Goal: Task Accomplishment & Management: Use online tool/utility

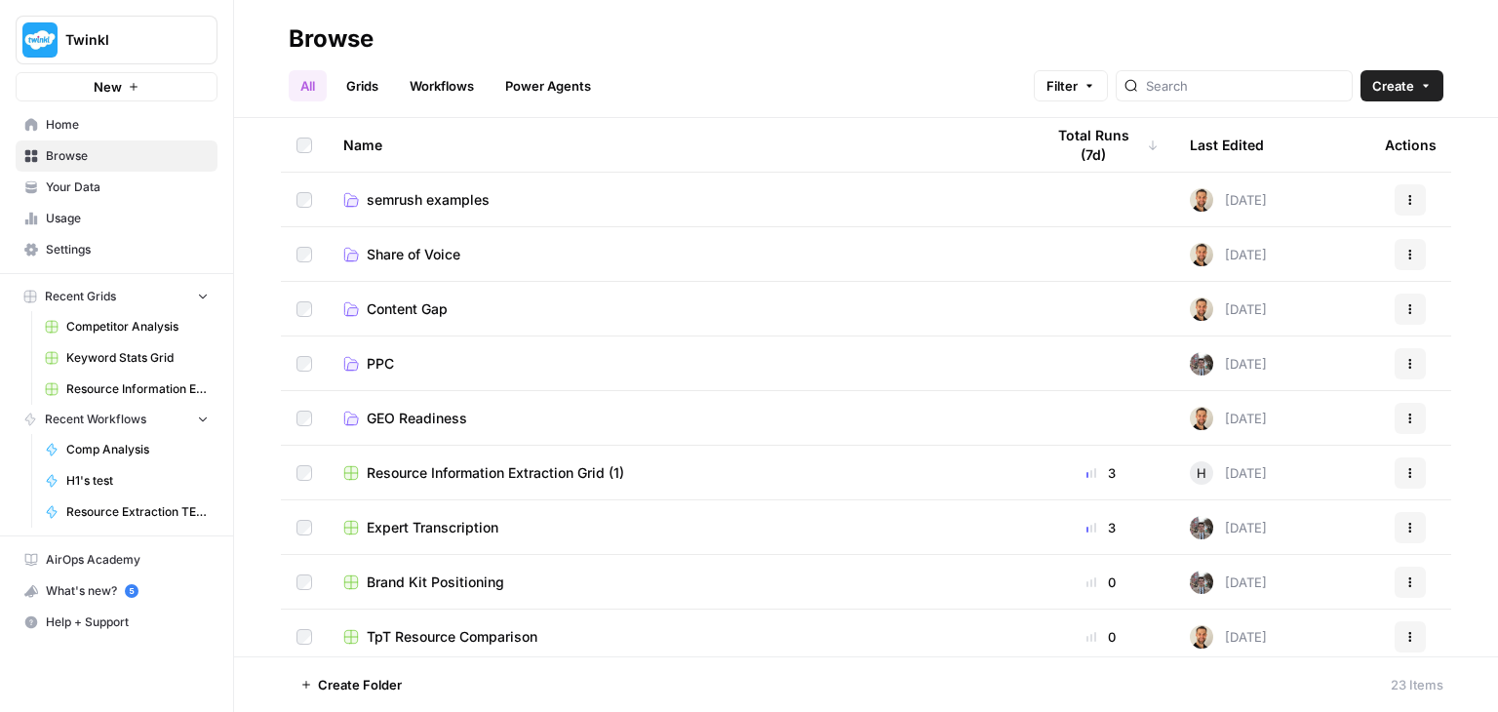
click at [110, 325] on span "Competitor Analysis" at bounding box center [137, 327] width 142 height 18
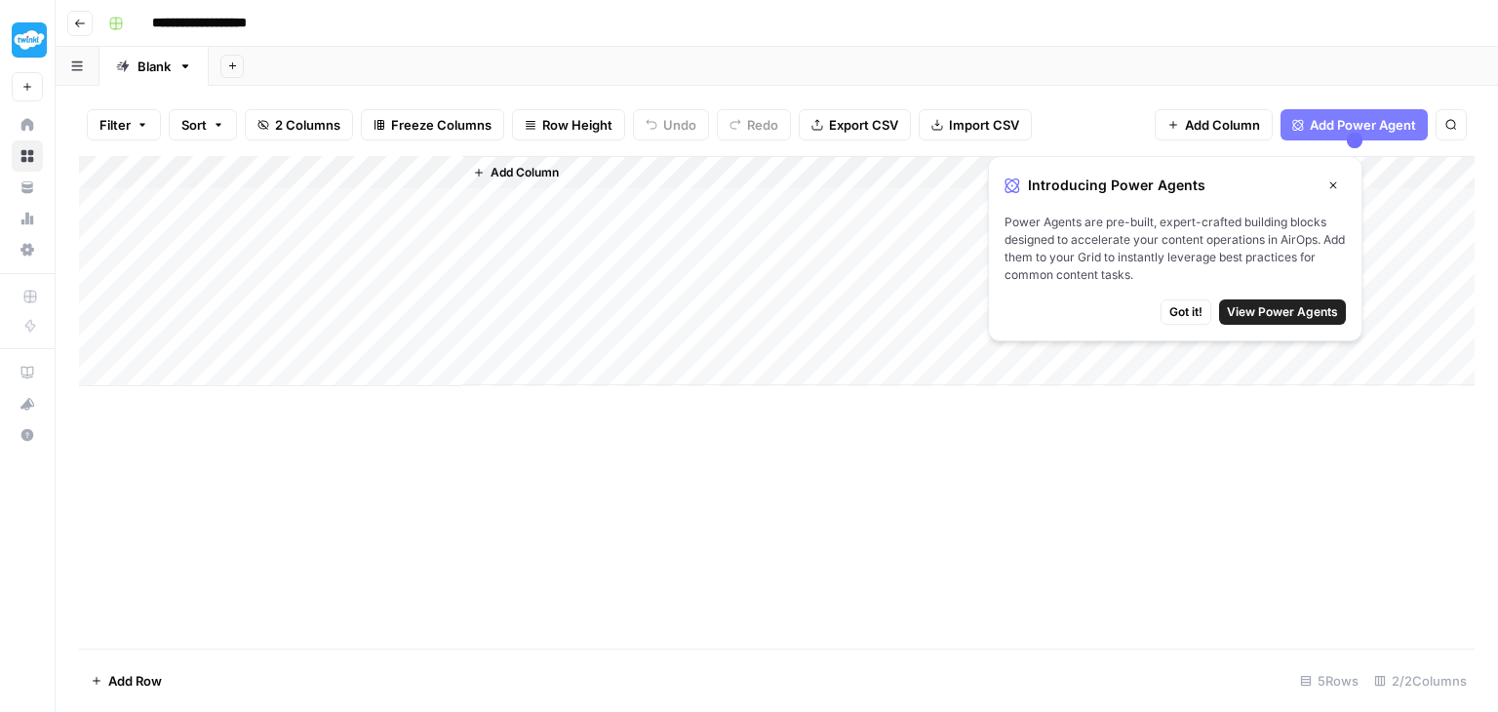
click at [422, 171] on div "Add Column" at bounding box center [777, 271] width 1396 height 230
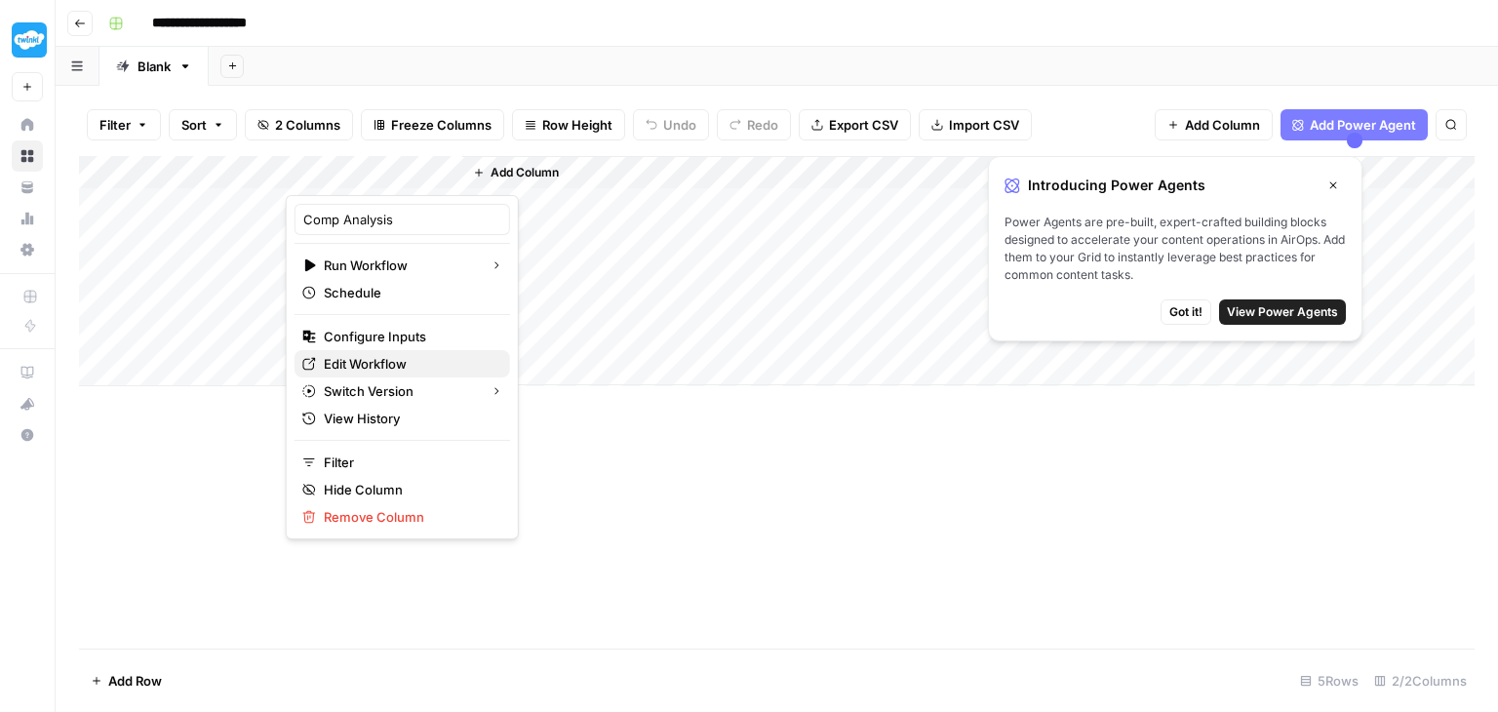
click at [434, 360] on span "Edit Workflow" at bounding box center [409, 364] width 171 height 20
